Goal: Navigation & Orientation: Go to known website

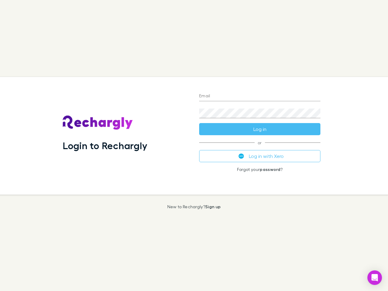
click at [194, 146] on div "Login to Rechargly" at bounding box center [126, 136] width 137 height 118
click at [260, 96] on input "Email" at bounding box center [259, 97] width 121 height 10
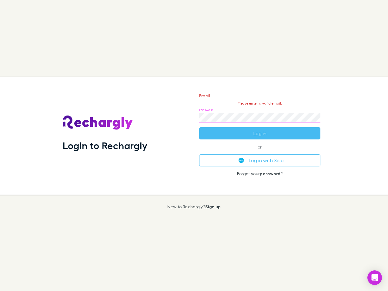
click at [260, 129] on form "Email Please enter a valid email. Password Log in" at bounding box center [259, 113] width 121 height 53
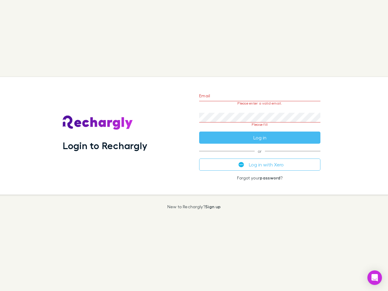
click at [260, 156] on div "Email Please enter a valid email. Password Please fill Log in or Log in with Xe…" at bounding box center [260, 136] width 131 height 118
click at [375, 278] on icon "Open Intercom Messenger" at bounding box center [375, 277] width 6 height 7
